Goal: Task Accomplishment & Management: Manage account settings

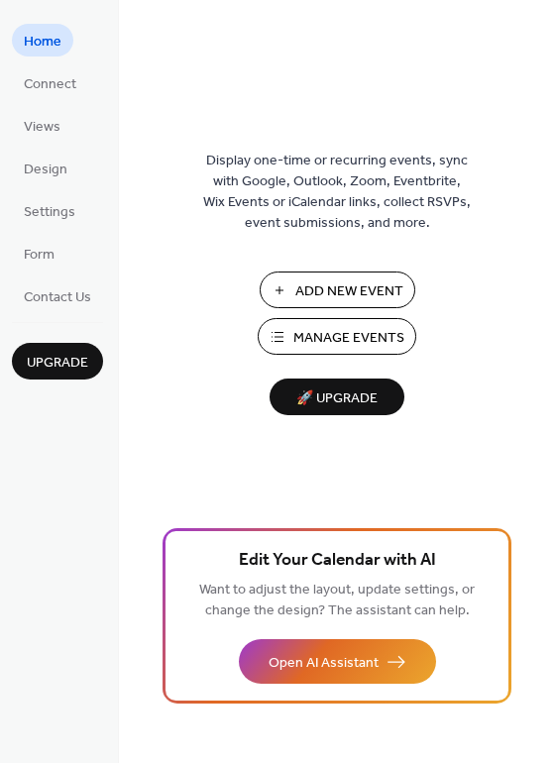
click at [308, 340] on span "Manage Events" at bounding box center [348, 338] width 111 height 21
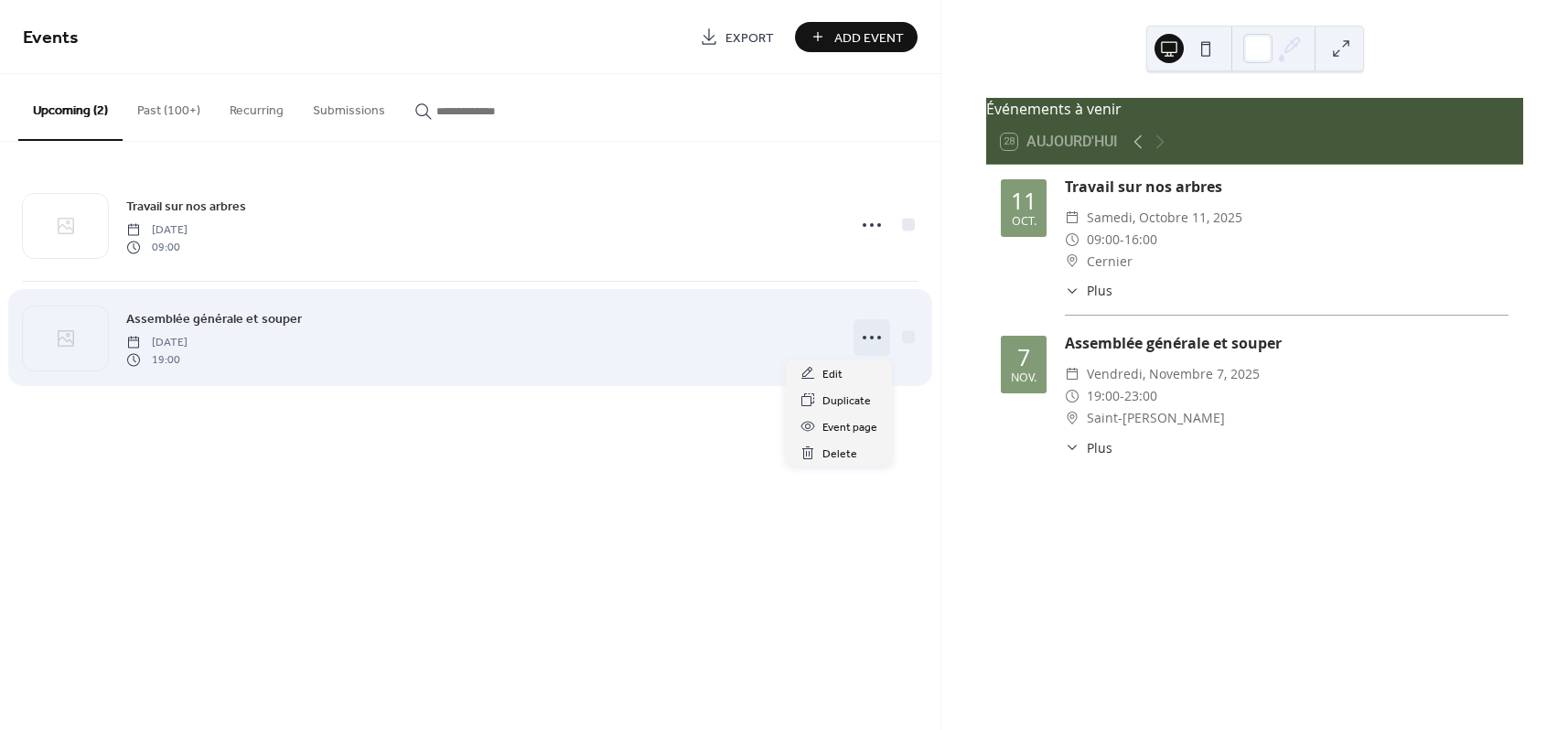
click at [866, 341] on icon at bounding box center [872, 338] width 30 height 30
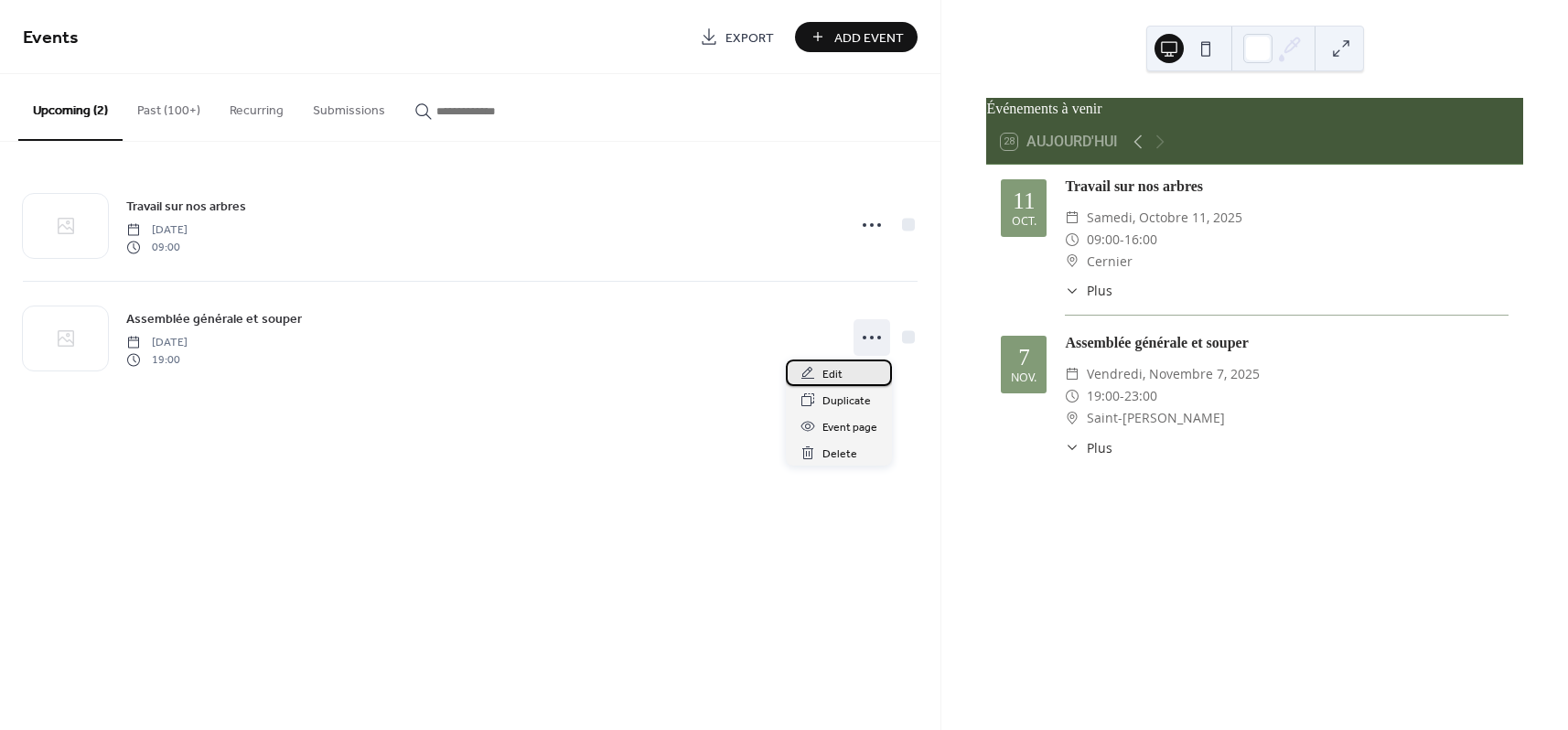
click at [831, 374] on span "Edit" at bounding box center [833, 374] width 20 height 19
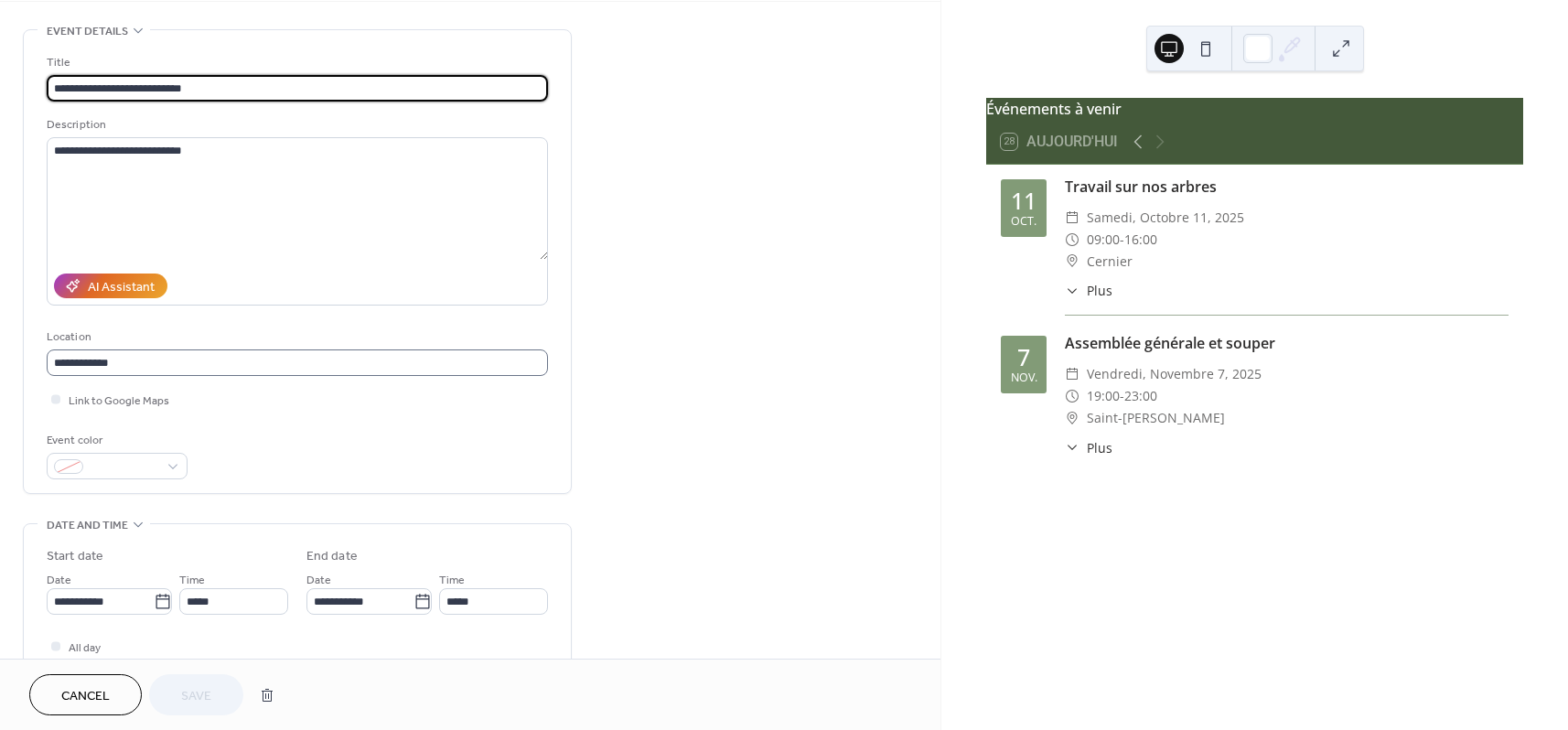
scroll to position [74, 0]
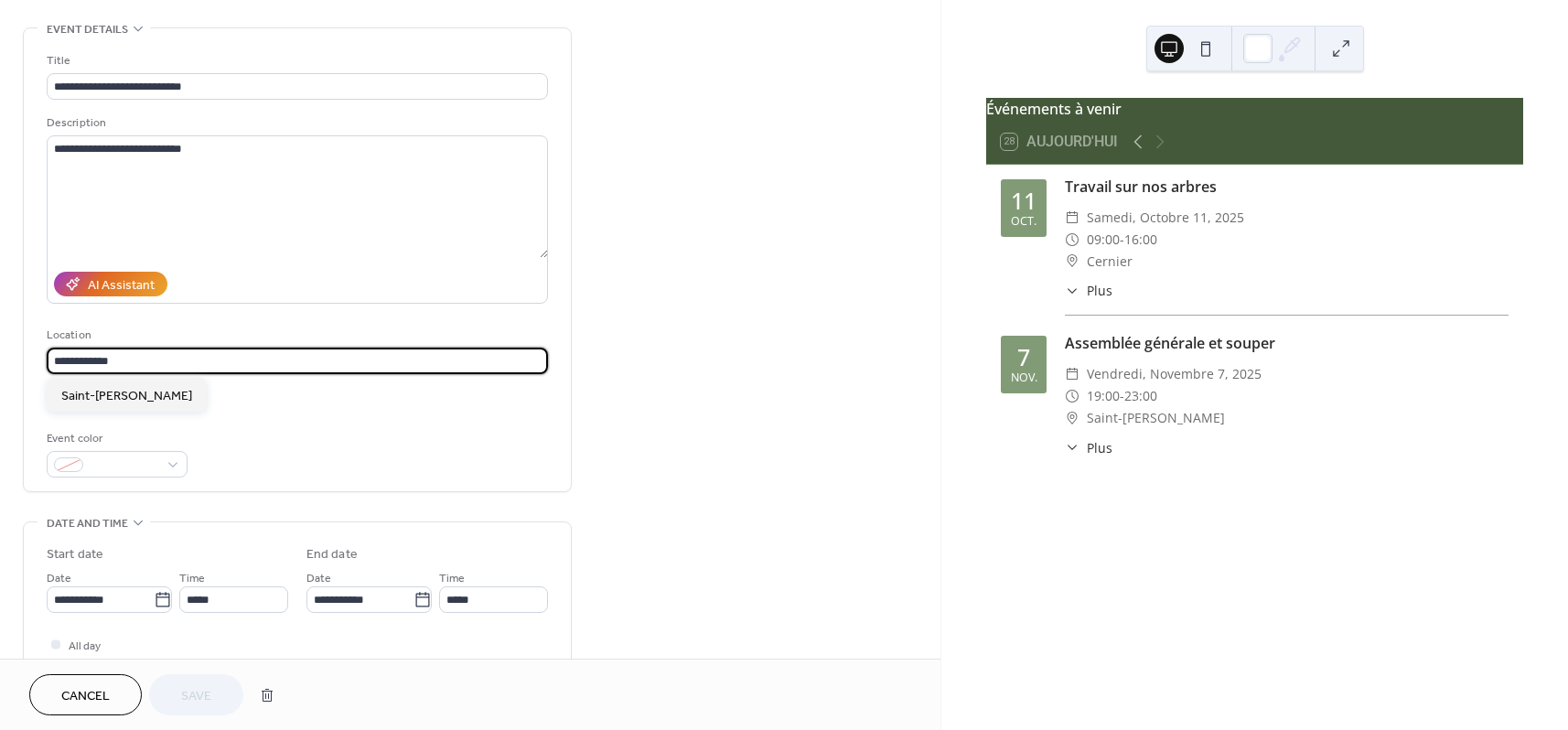
click at [156, 361] on input "**********" at bounding box center [297, 361] width 501 height 27
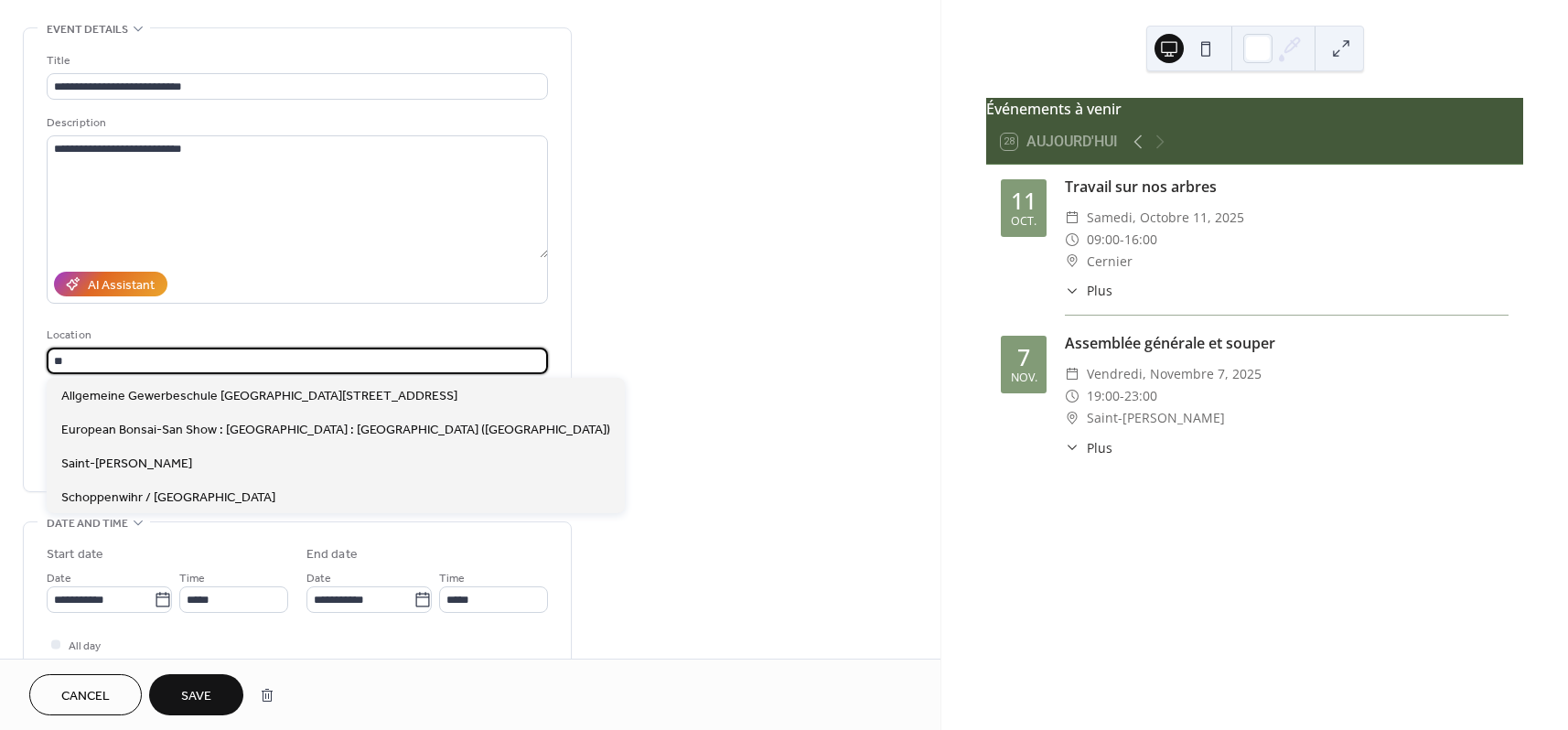
type input "*"
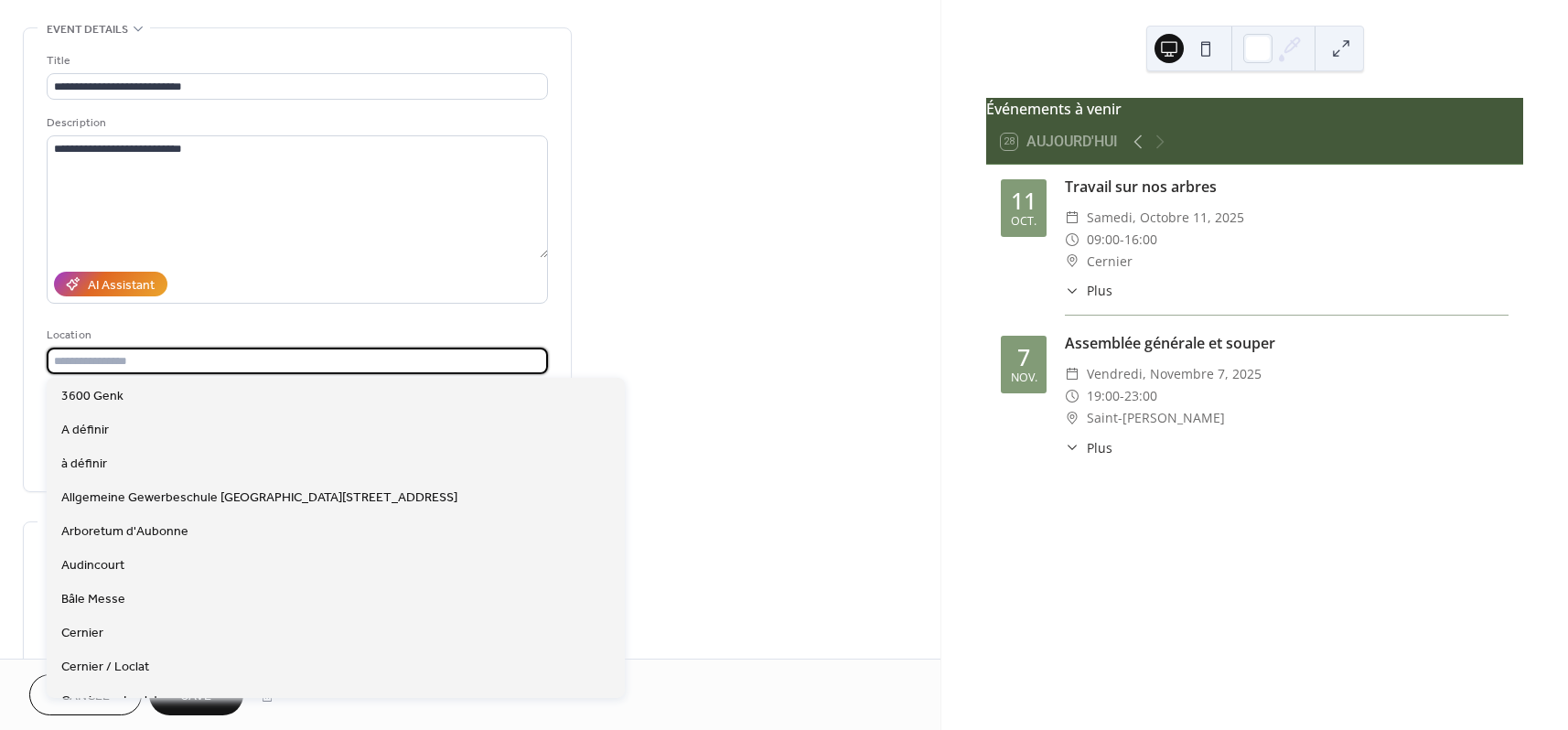
scroll to position [73, 0]
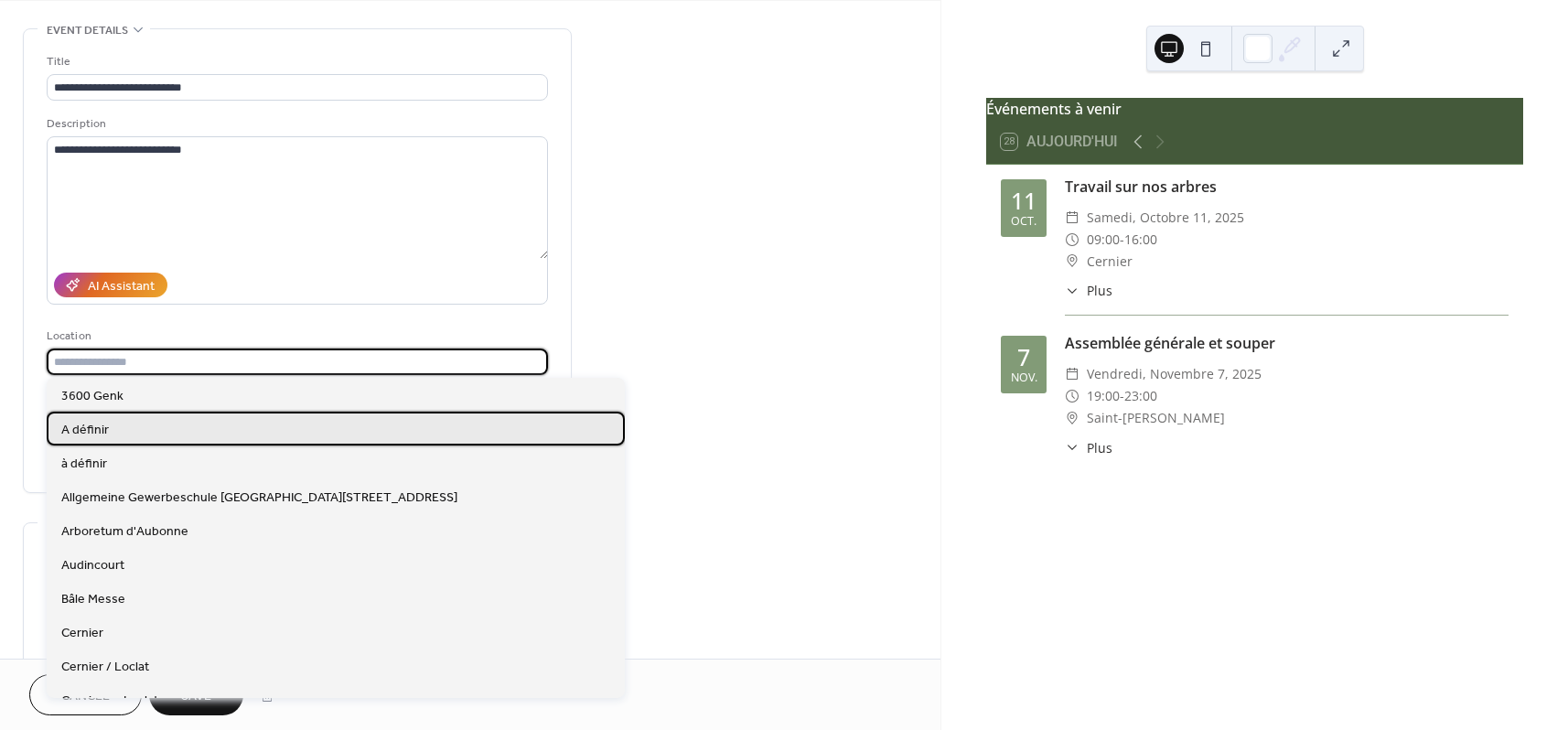
click at [100, 435] on span "A définir" at bounding box center [85, 430] width 48 height 19
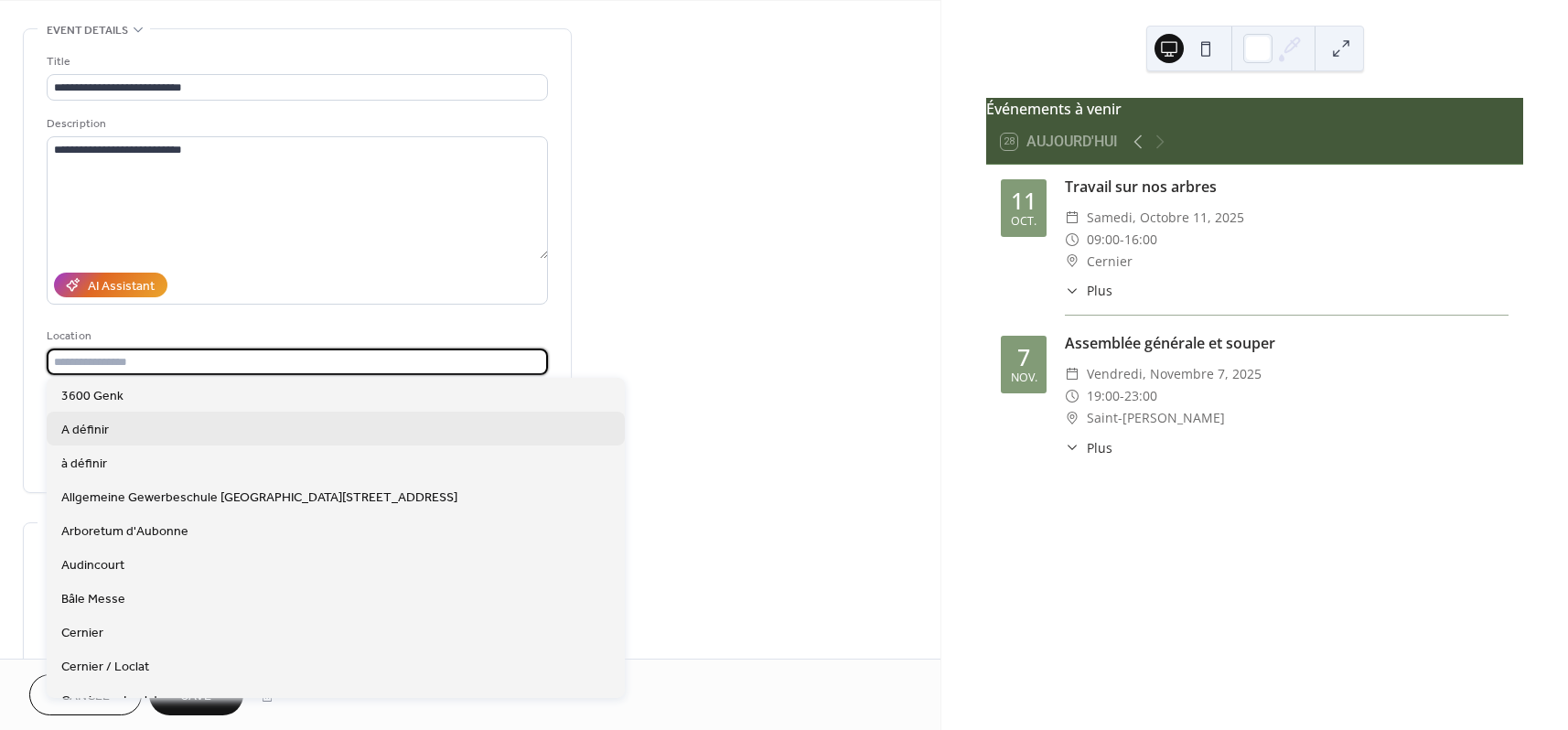
type input "*********"
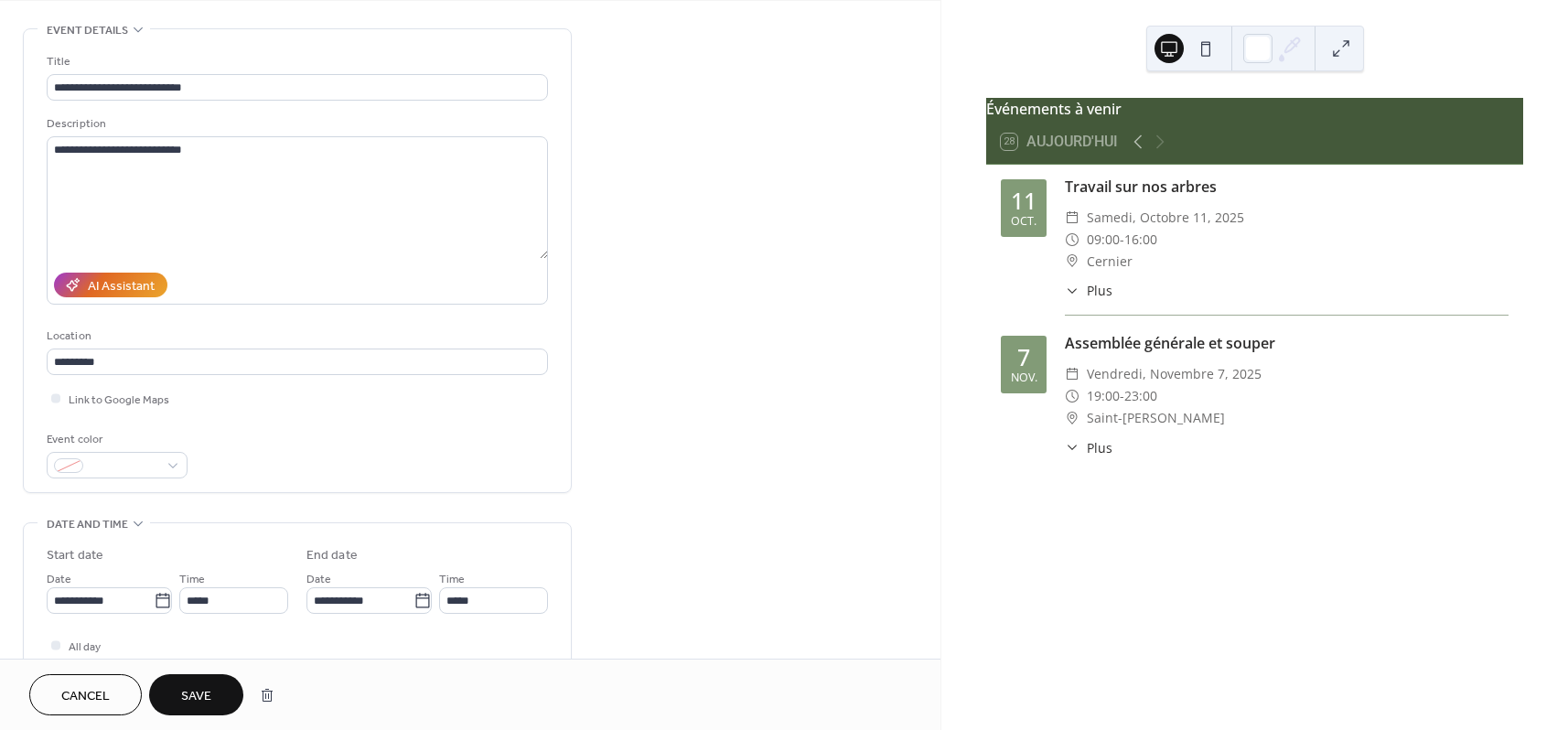
click at [198, 698] on span "Save" at bounding box center [196, 696] width 30 height 19
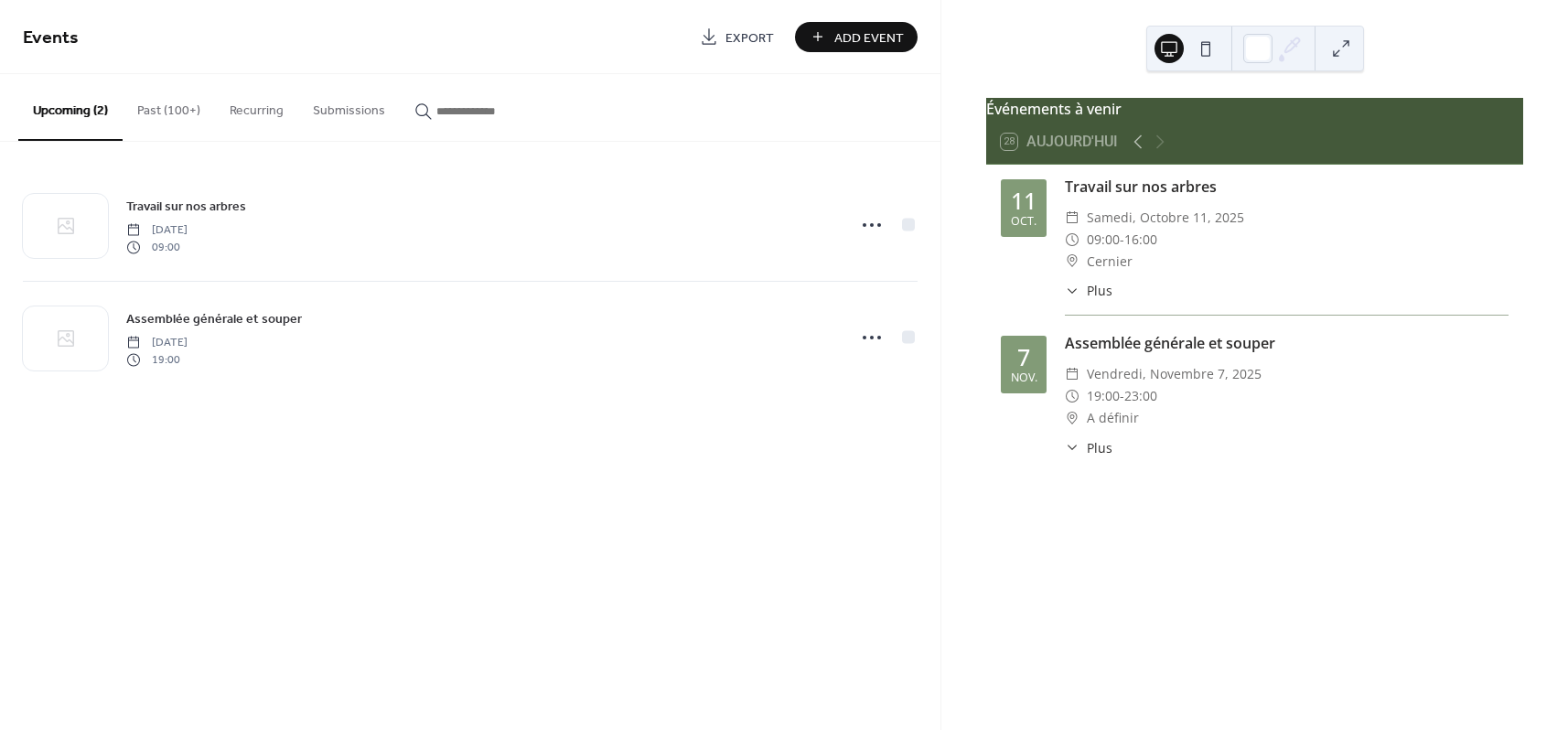
click at [1095, 300] on span "Plus" at bounding box center [1100, 290] width 26 height 19
